Goal: Transaction & Acquisition: Purchase product/service

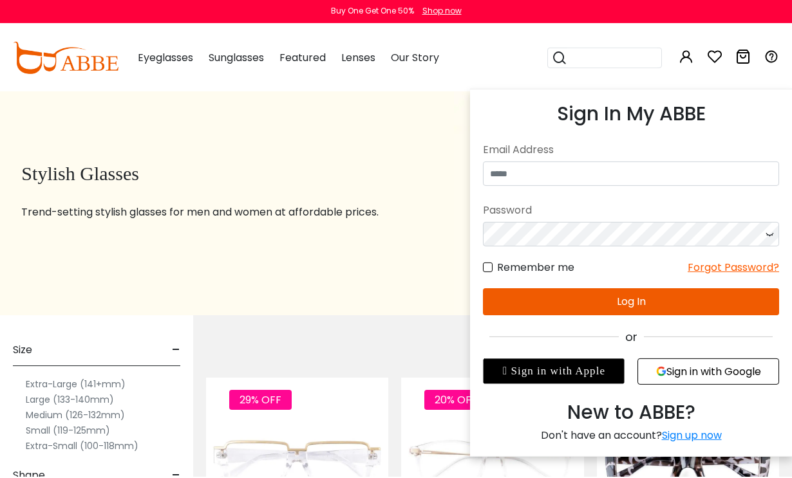
click at [682, 60] on icon at bounding box center [686, 57] width 15 height 15
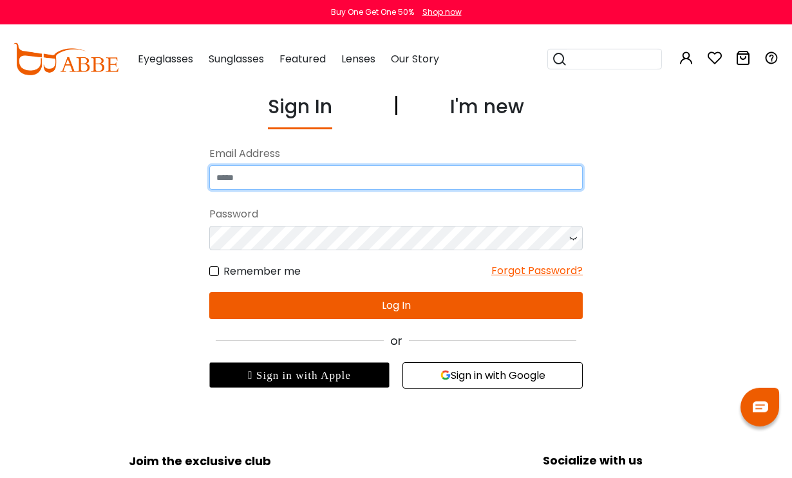
click at [437, 178] on input "email" at bounding box center [395, 177] width 373 height 24
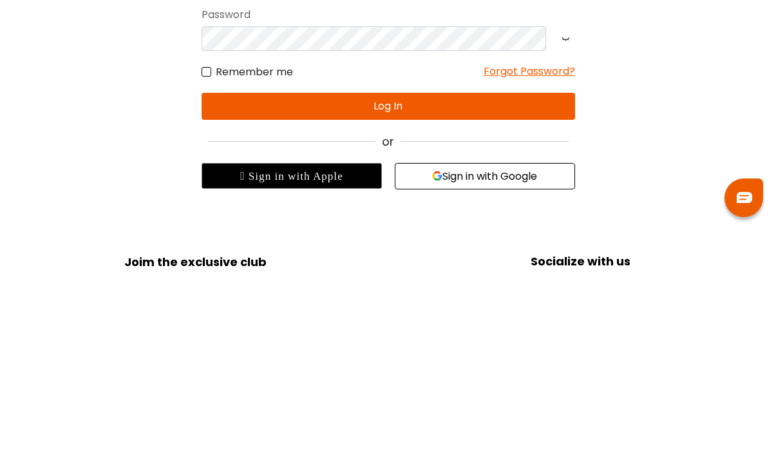
click at [482, 363] on button "Sign in with Google" at bounding box center [485, 376] width 180 height 26
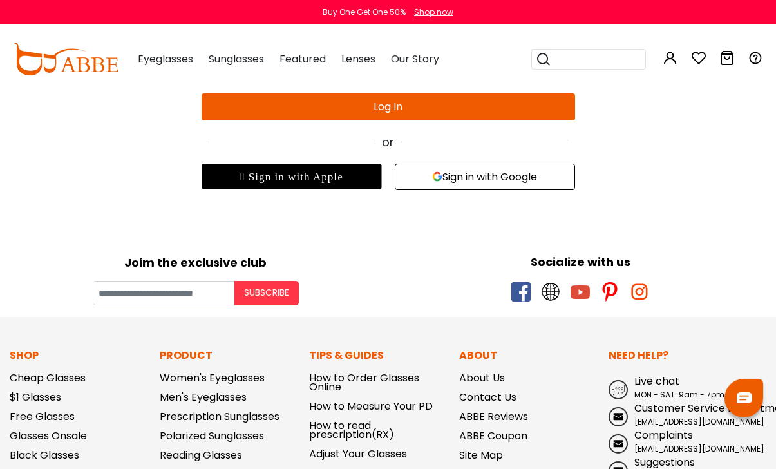
click at [511, 176] on button "Sign in with Google" at bounding box center [485, 177] width 180 height 26
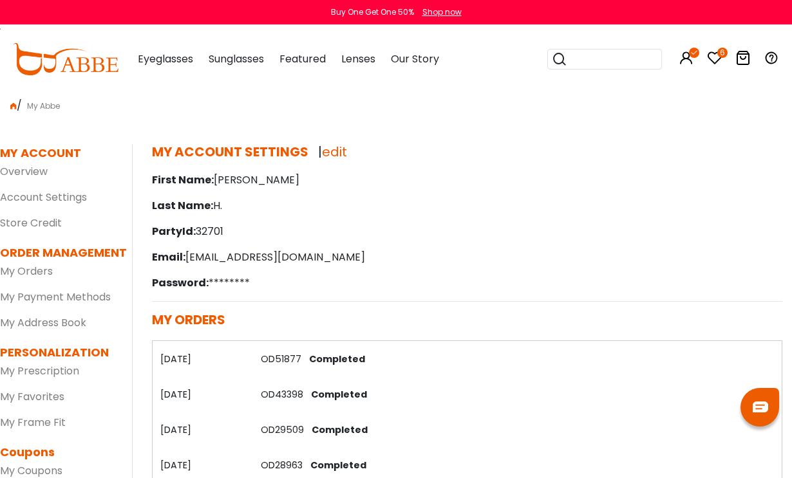
click at [28, 270] on link "My Orders" at bounding box center [26, 271] width 53 height 15
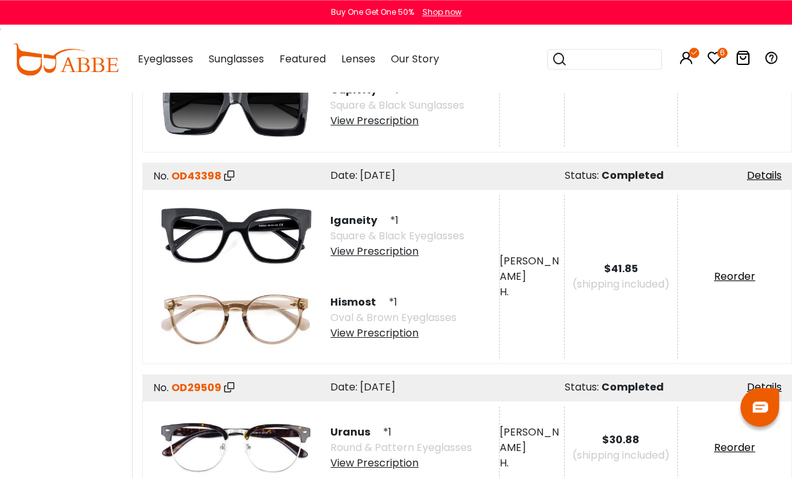
scroll to position [464, 0]
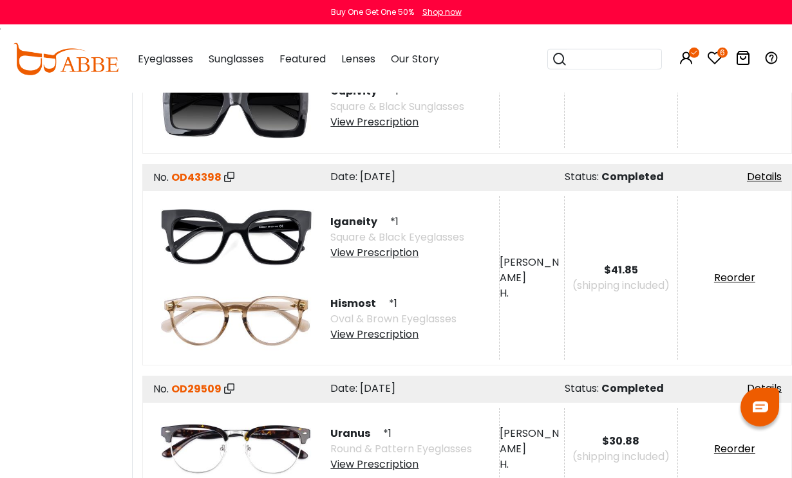
click at [731, 283] on link "Reorder" at bounding box center [734, 277] width 41 height 15
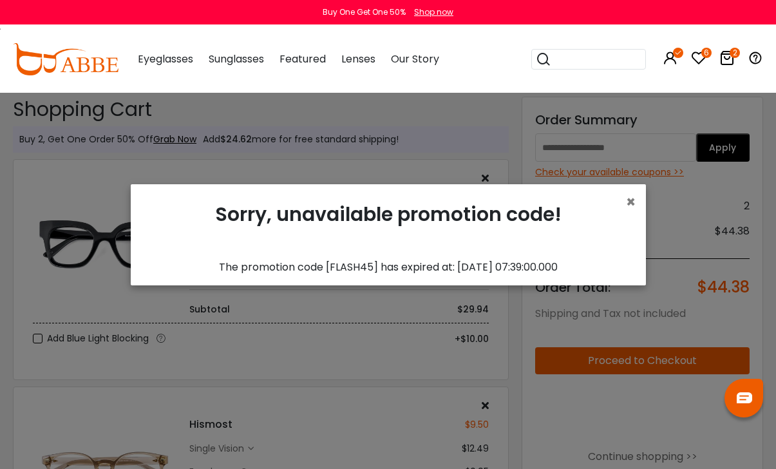
click at [636, 212] on span "×" at bounding box center [631, 201] width 10 height 21
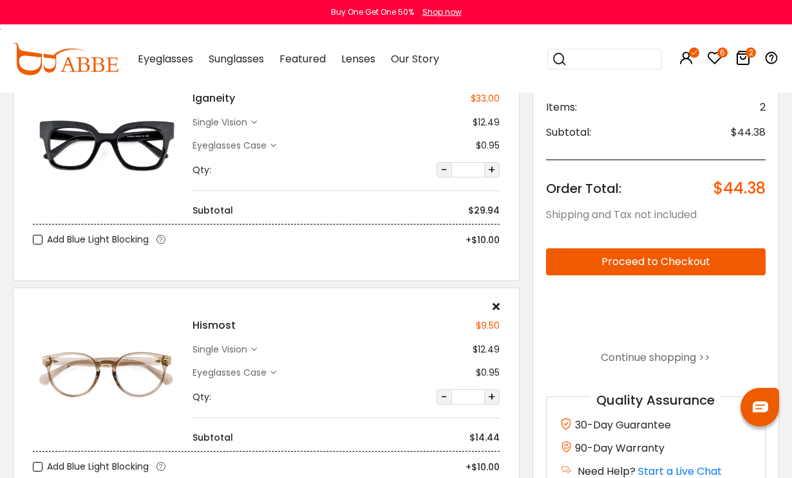
scroll to position [102, 0]
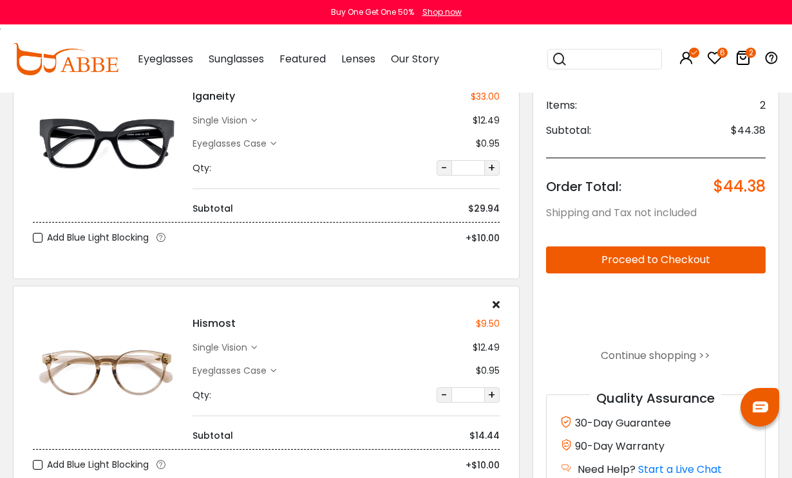
click at [489, 294] on div "Hismost $9.50 single vision $12.49 $0.95 Qty:" at bounding box center [266, 396] width 507 height 221
click at [493, 305] on icon at bounding box center [496, 304] width 7 height 10
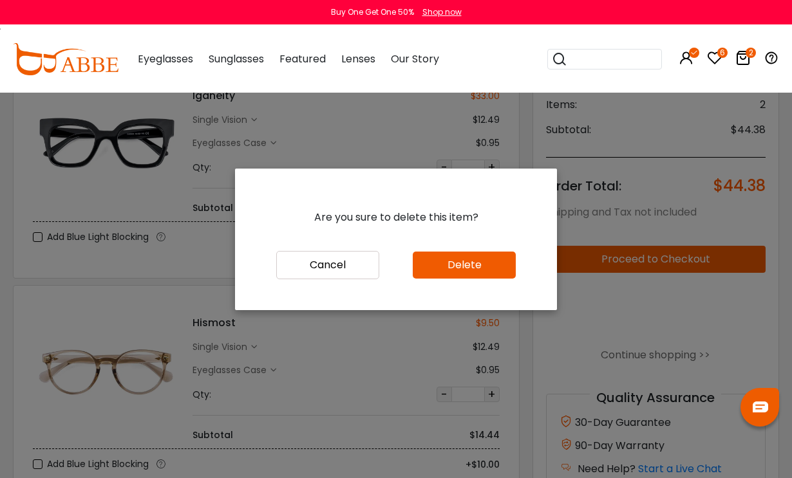
click at [492, 279] on button "Delete" at bounding box center [464, 265] width 103 height 27
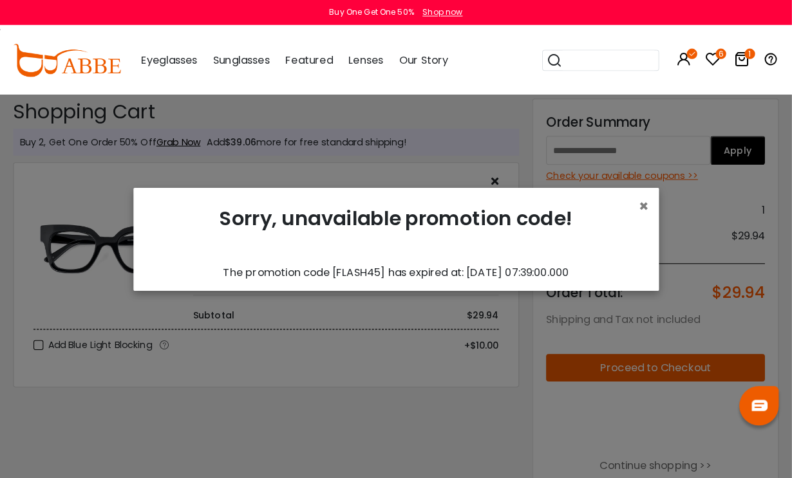
scroll to position [3, 0]
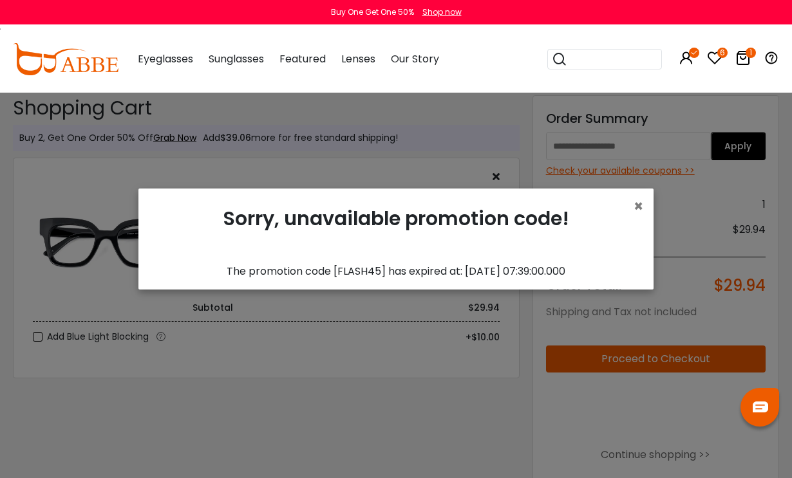
click at [621, 226] on div "Sorry, unavailable promotion code!" at bounding box center [396, 231] width 495 height 65
click at [623, 229] on div "Sorry, unavailable promotion code!" at bounding box center [396, 231] width 495 height 65
click at [636, 217] on span "×" at bounding box center [639, 206] width 10 height 21
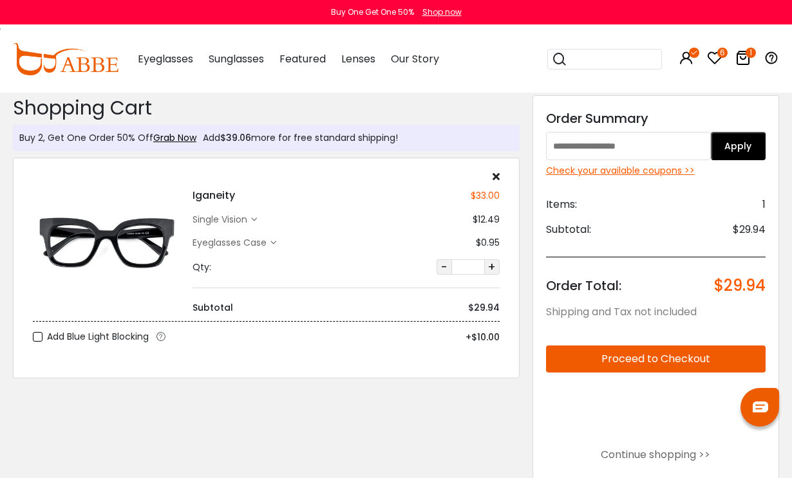
click at [38, 339] on label "Add Blue Light Blocking" at bounding box center [91, 337] width 116 height 16
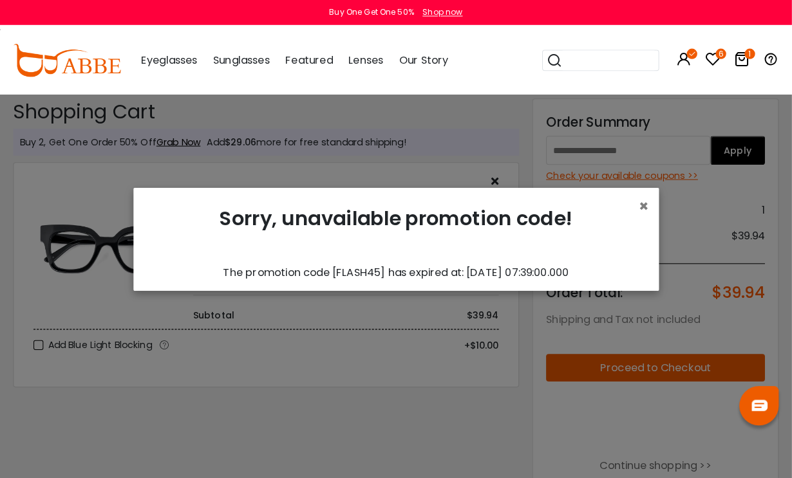
scroll to position [3, 0]
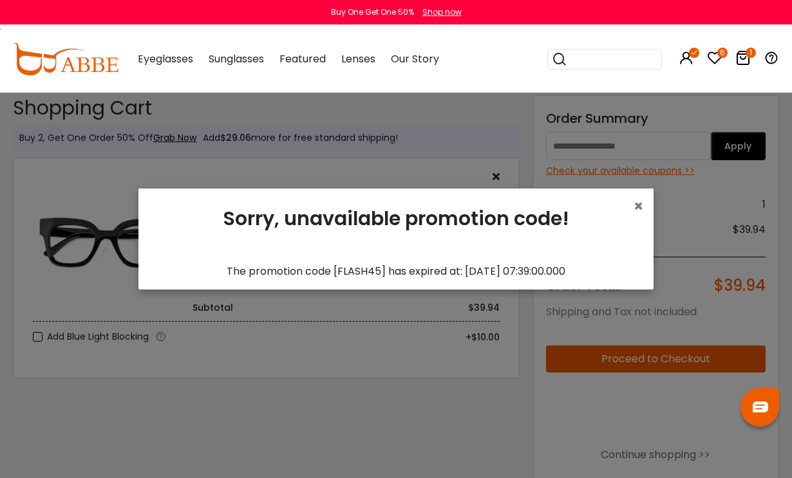
click at [634, 217] on span "×" at bounding box center [639, 206] width 10 height 21
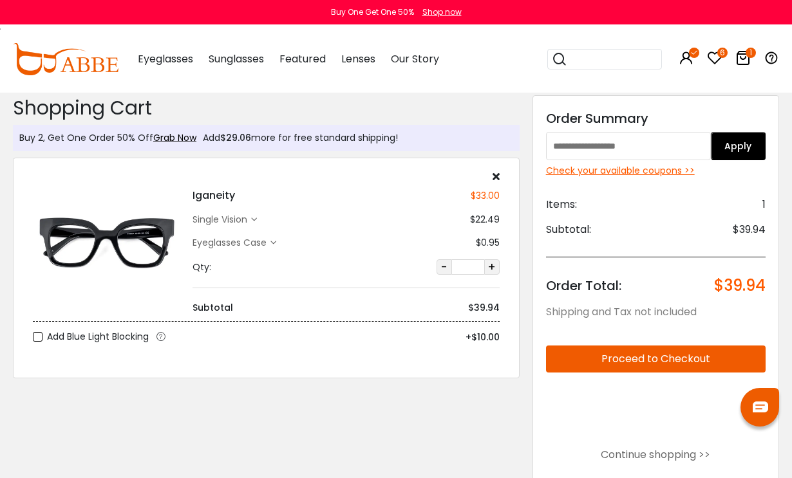
click at [638, 170] on div "Check your available coupons >>" at bounding box center [656, 171] width 220 height 14
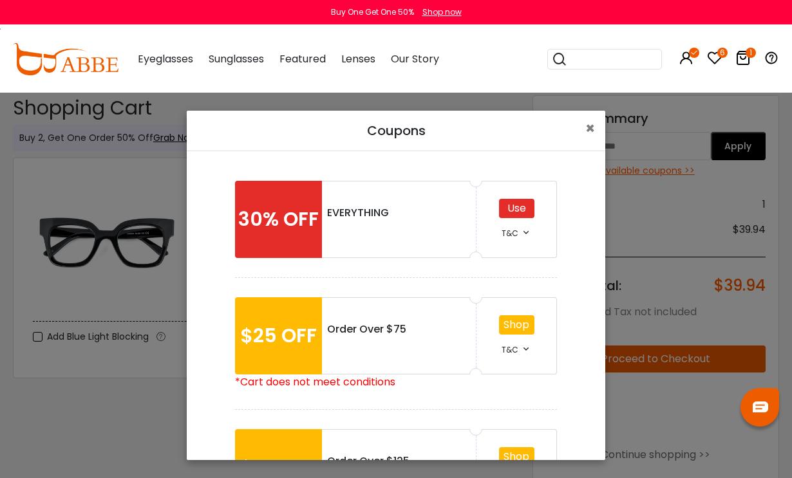
scroll to position [0, 0]
click at [525, 204] on div "Use" at bounding box center [516, 208] width 35 height 19
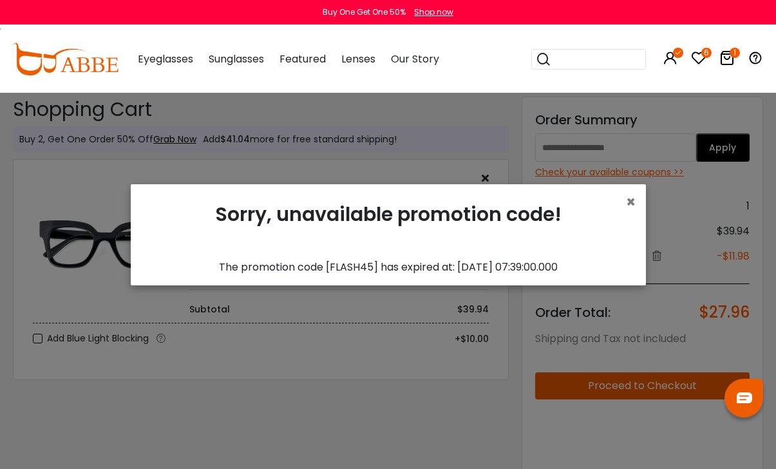
click at [627, 212] on span "×" at bounding box center [631, 201] width 10 height 21
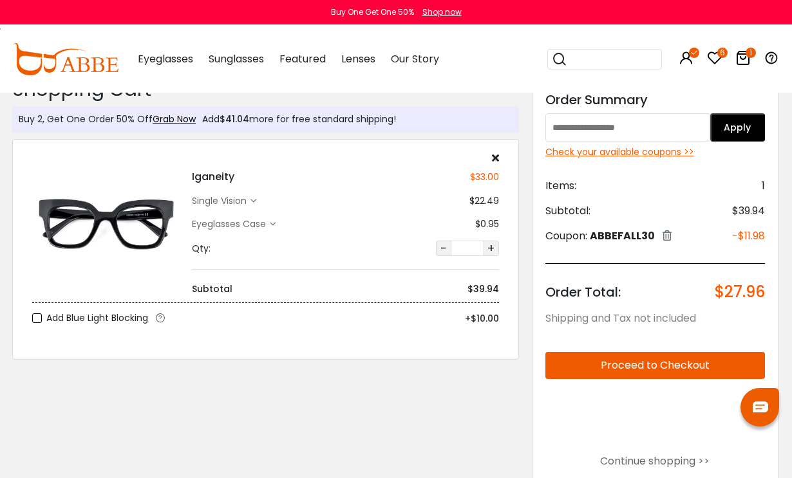
scroll to position [21, 1]
click at [712, 363] on button "Proceed to Checkout" at bounding box center [655, 365] width 220 height 27
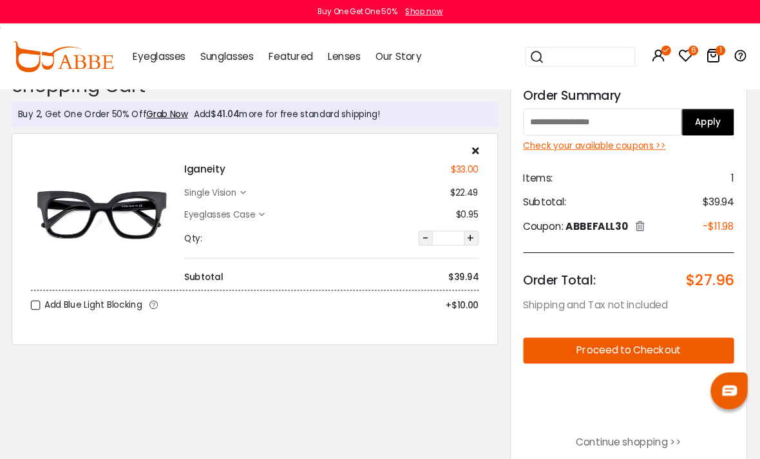
scroll to position [32, 1]
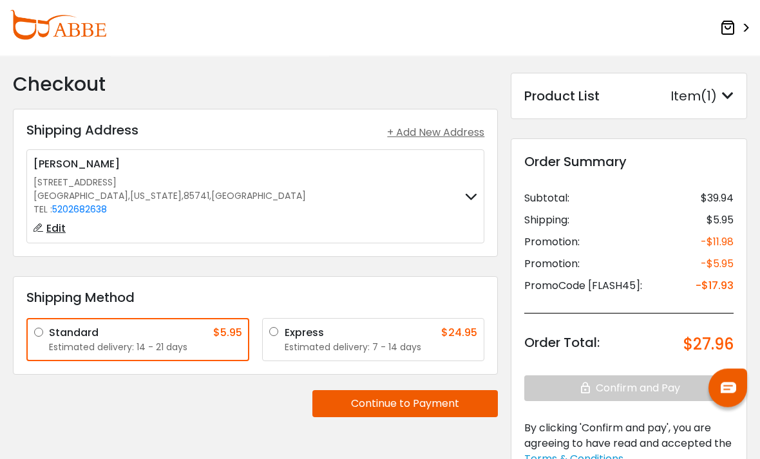
scroll to position [16, 0]
click at [285, 335] on label "Express $24.95 Estimated delivery: 7 - 14 days" at bounding box center [381, 339] width 193 height 29
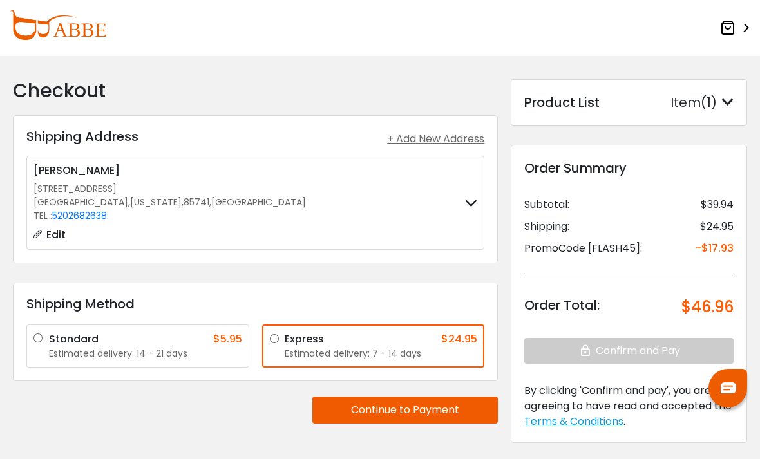
scroll to position [0, 0]
